Goal: Task Accomplishment & Management: Use online tool/utility

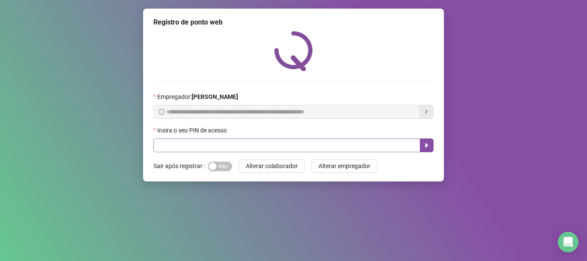
click at [172, 138] on div "Insira o seu PIN de acesso" at bounding box center [293, 139] width 280 height 27
click at [169, 142] on input "text" at bounding box center [286, 145] width 267 height 14
type input "*****"
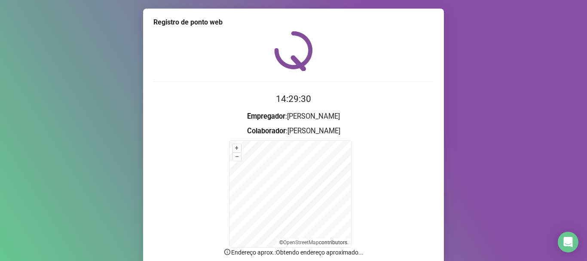
click at [77, 126] on div "Registro de ponto web 14:29:30 Empregador : MARISTELA POSSETTI Colaborador : JE…" at bounding box center [293, 130] width 587 height 261
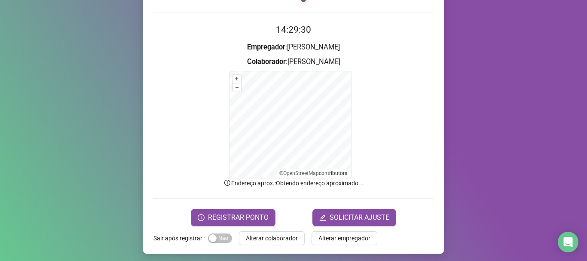
scroll to position [72, 0]
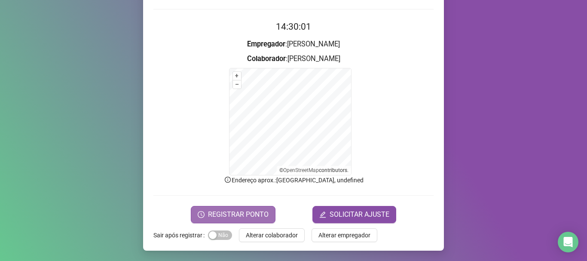
click at [236, 216] on span "REGISTRAR PONTO" at bounding box center [238, 214] width 61 height 10
